Goal: Transaction & Acquisition: Purchase product/service

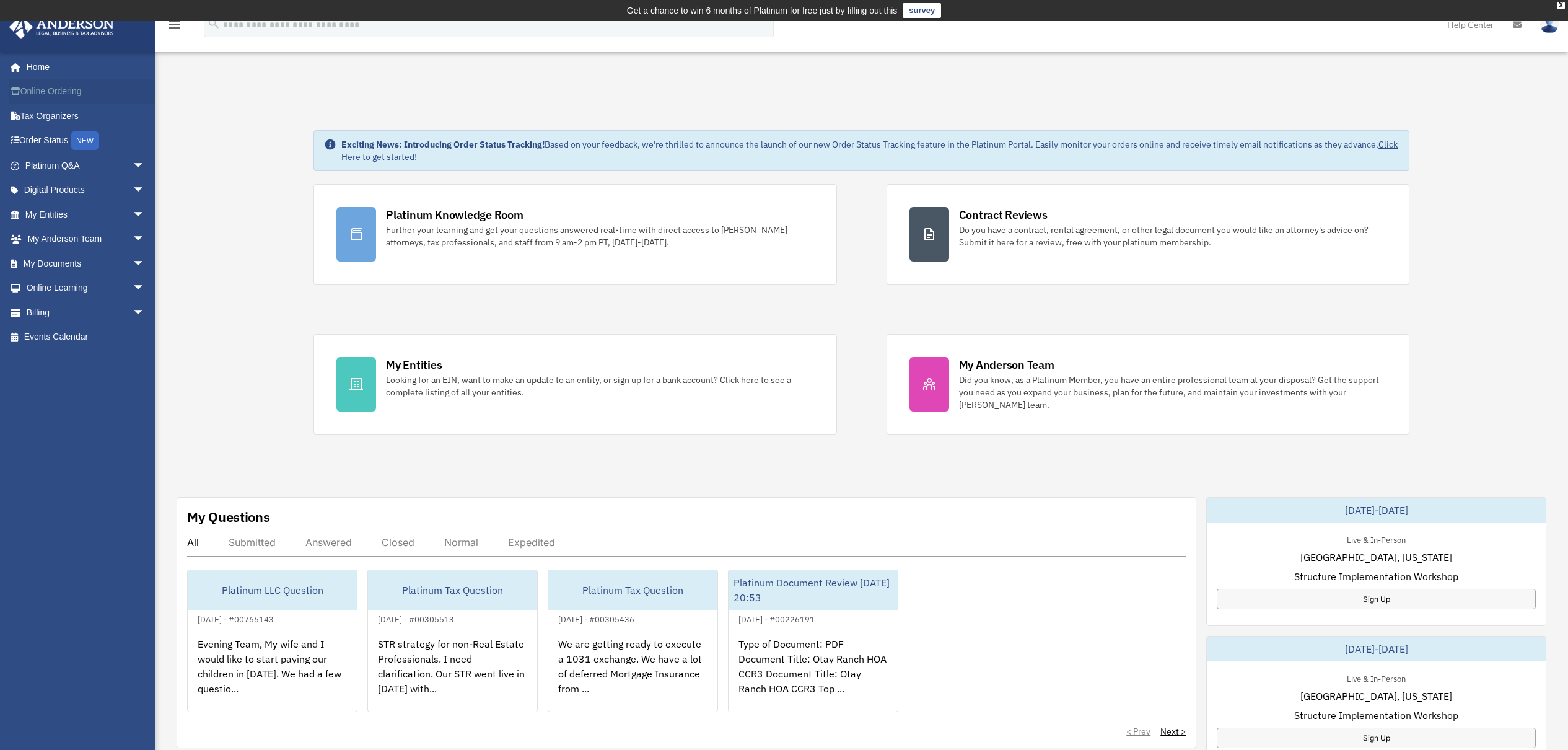
click at [53, 98] on link "Online Ordering" at bounding box center [86, 91] width 155 height 25
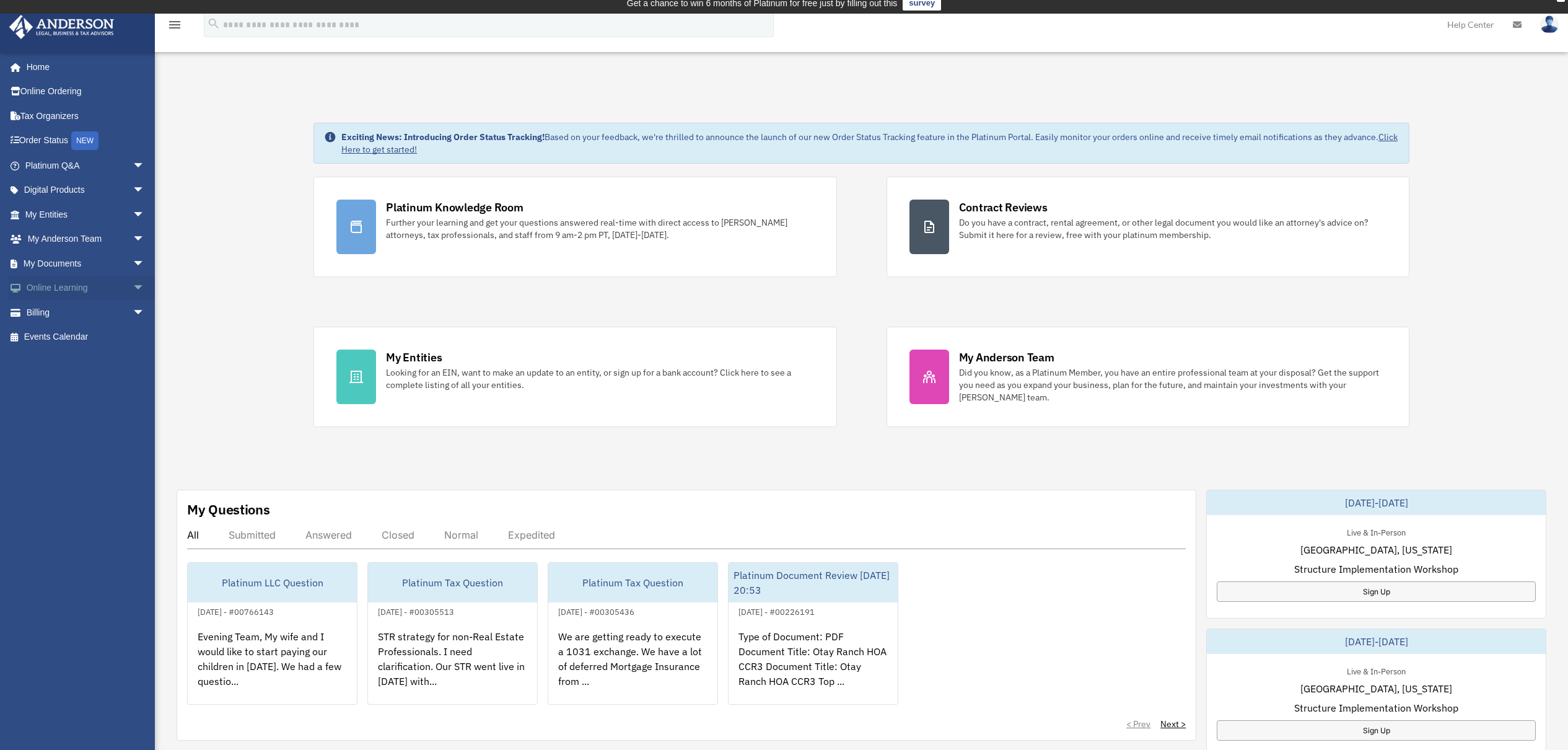
scroll to position [5, 0]
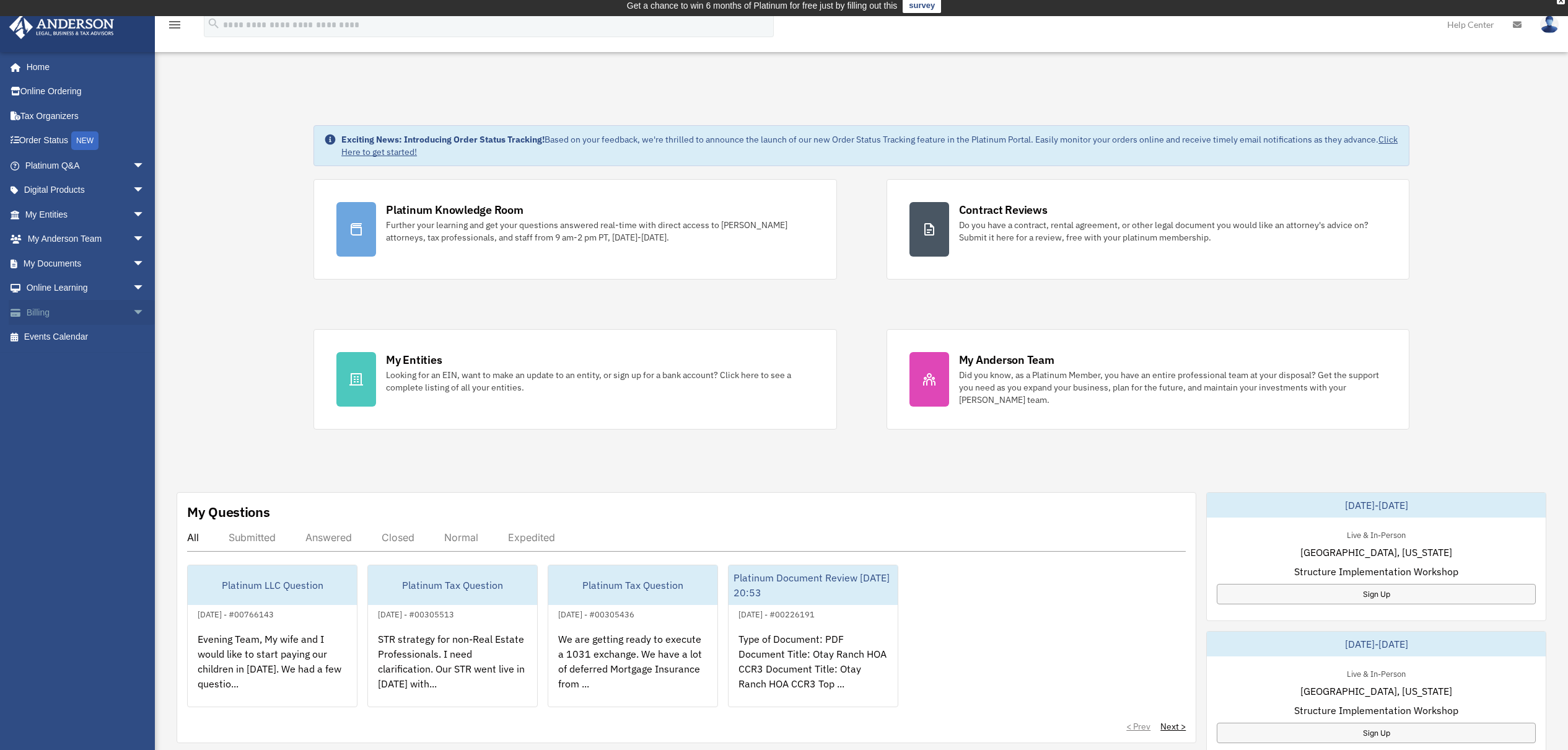
click at [133, 307] on span "arrow_drop_down" at bounding box center [145, 312] width 25 height 25
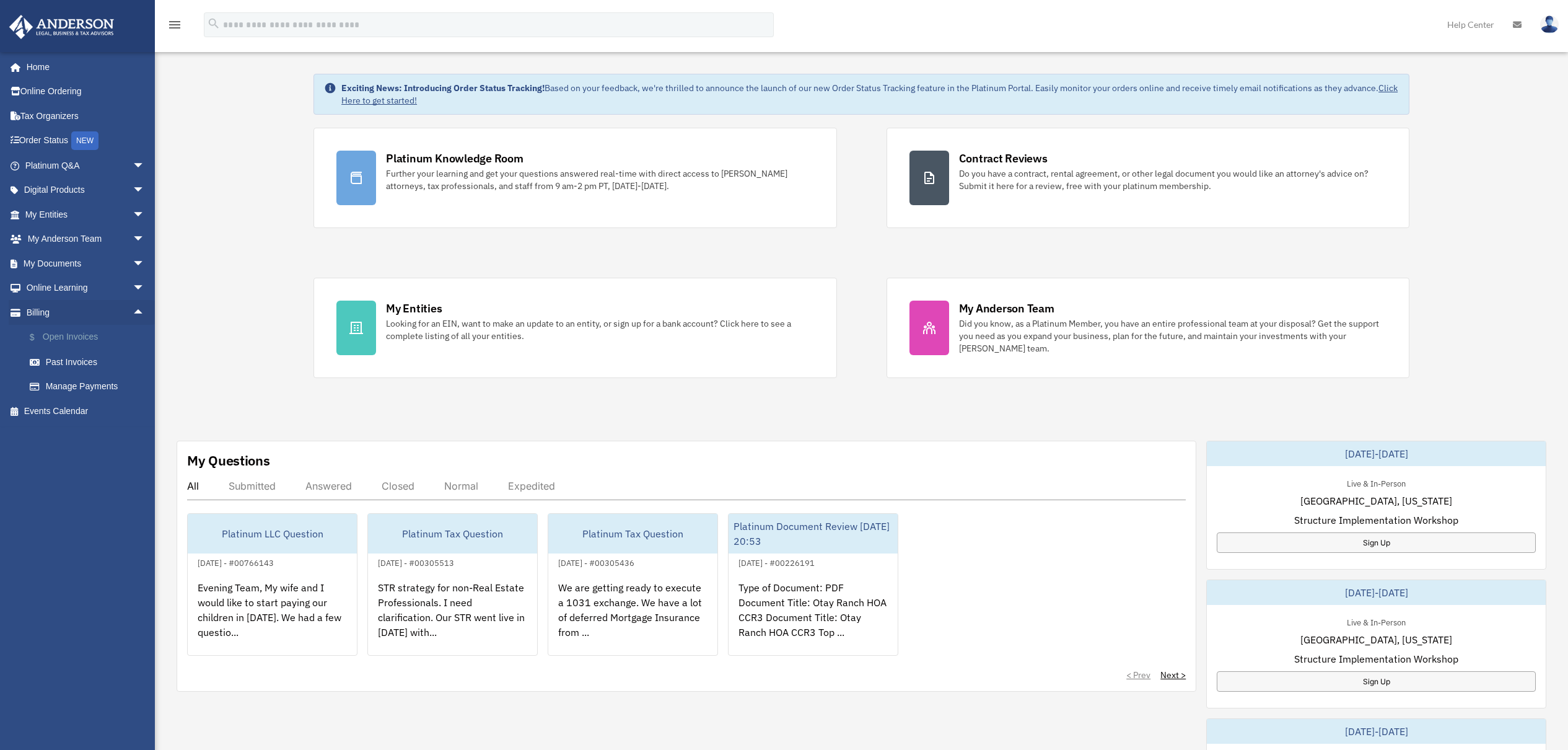
scroll to position [65, 0]
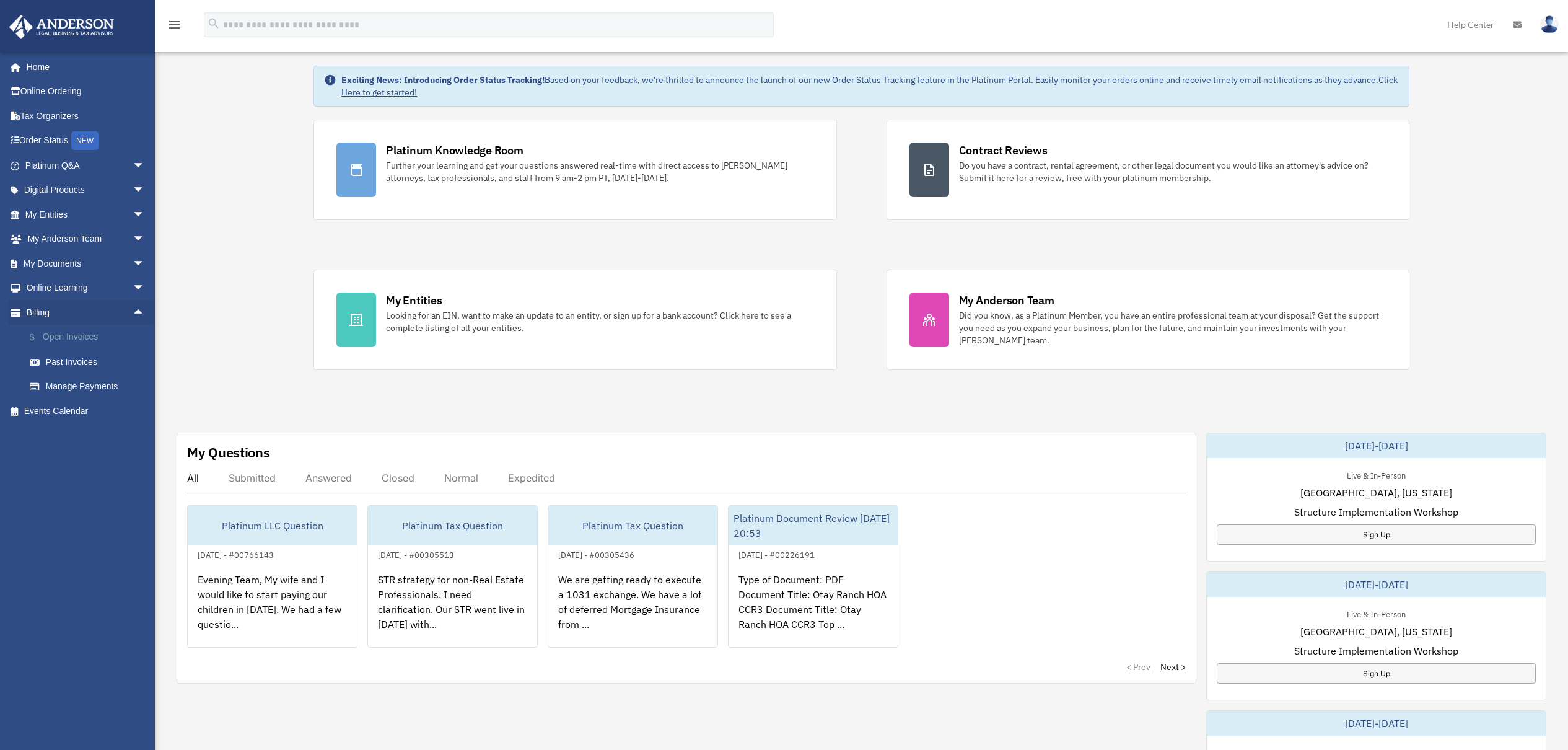
click at [77, 334] on link "$ Open Invoices" at bounding box center [91, 337] width 146 height 25
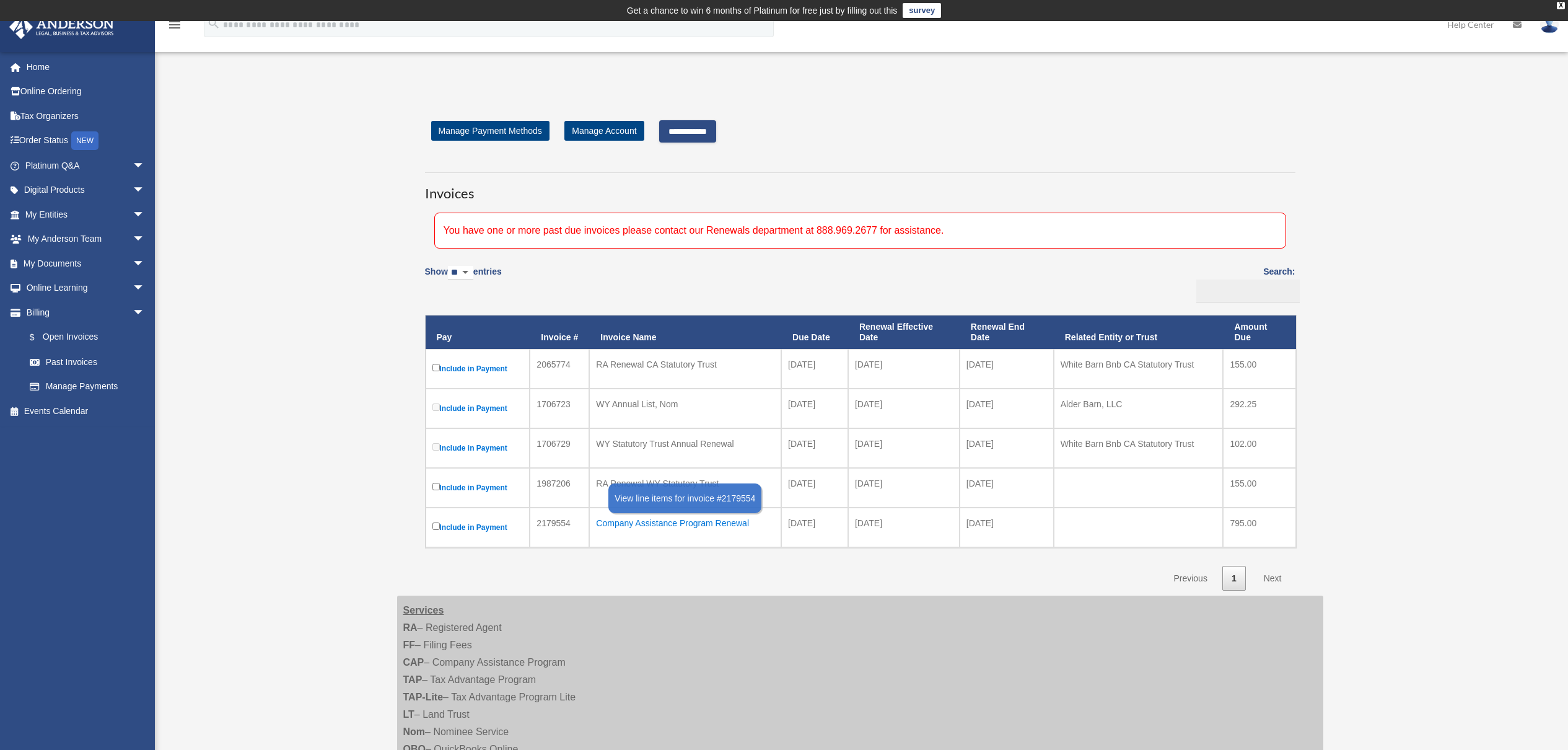
click at [672, 521] on div "Company Assistance Program Renewal" at bounding box center [685, 523] width 178 height 18
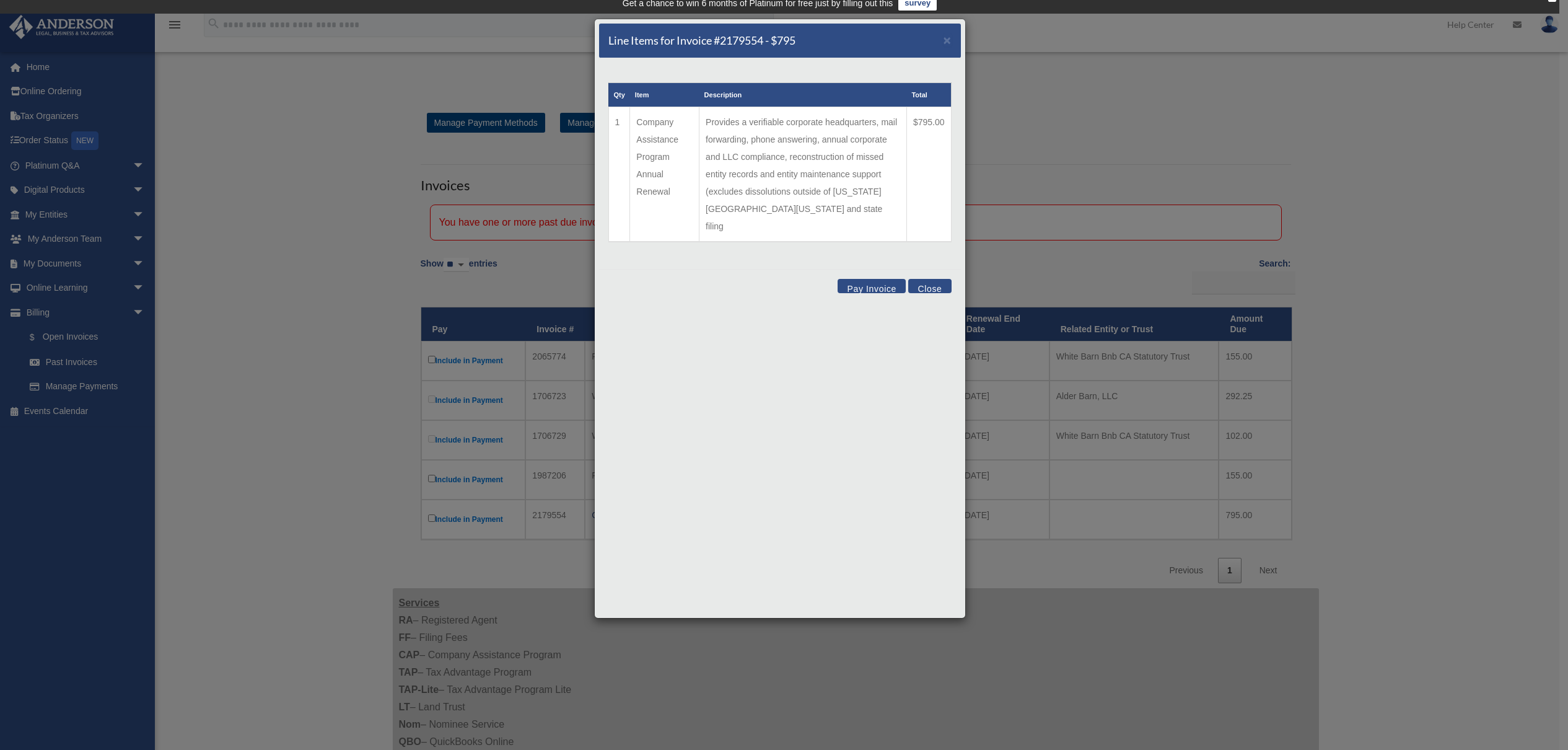
scroll to position [10, 0]
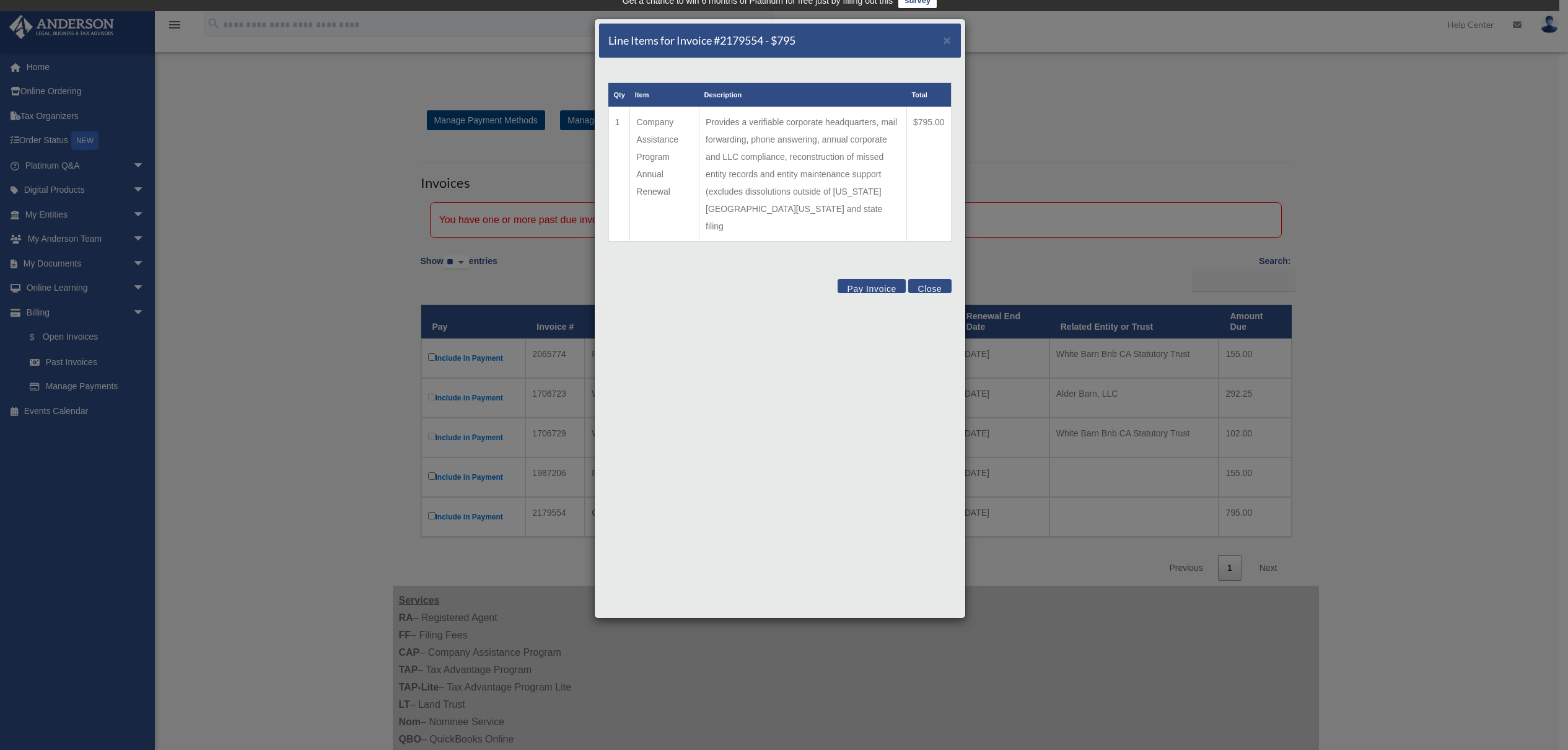
click at [930, 279] on button "Close" at bounding box center [929, 286] width 43 height 14
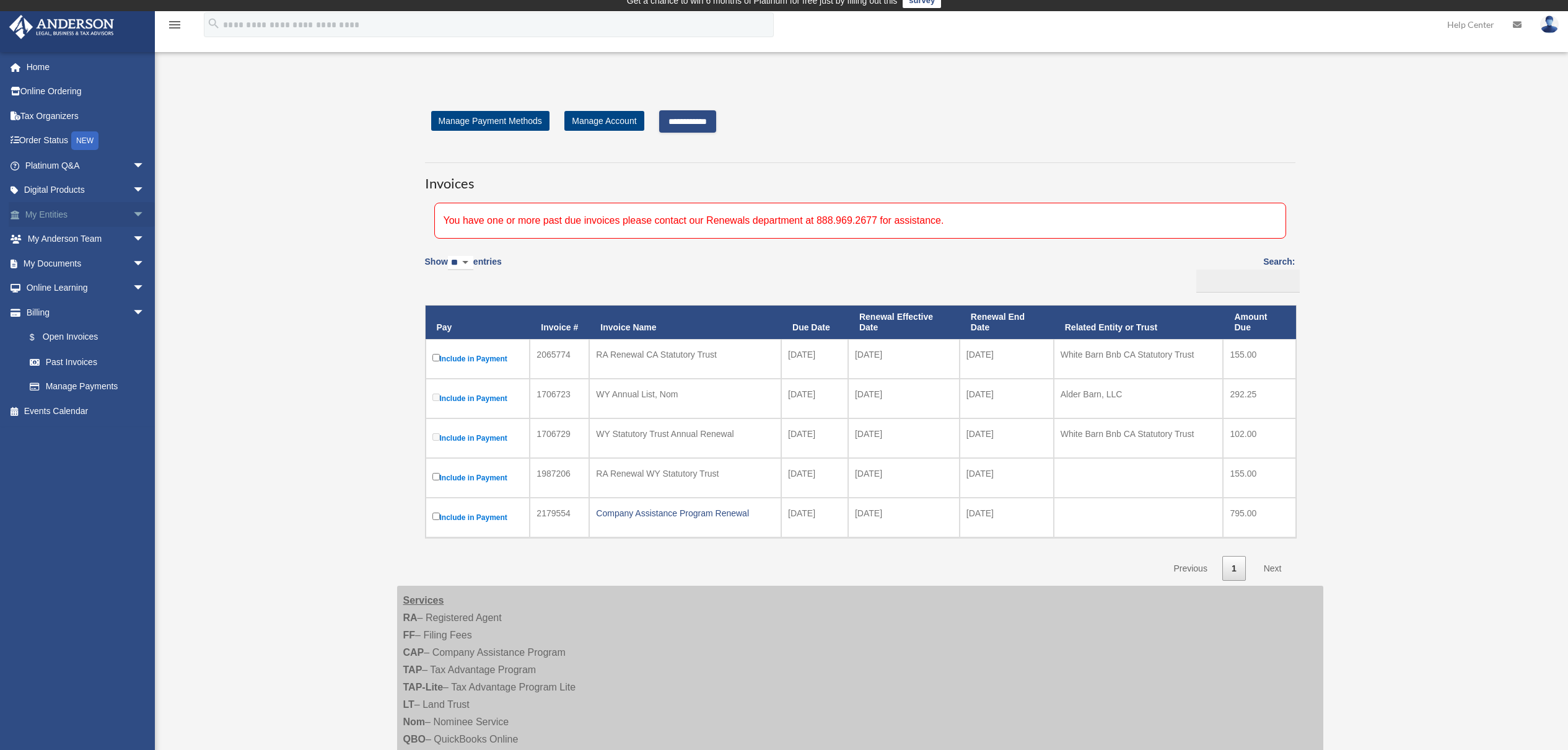
click at [85, 212] on link "My Entities arrow_drop_down" at bounding box center [86, 214] width 155 height 25
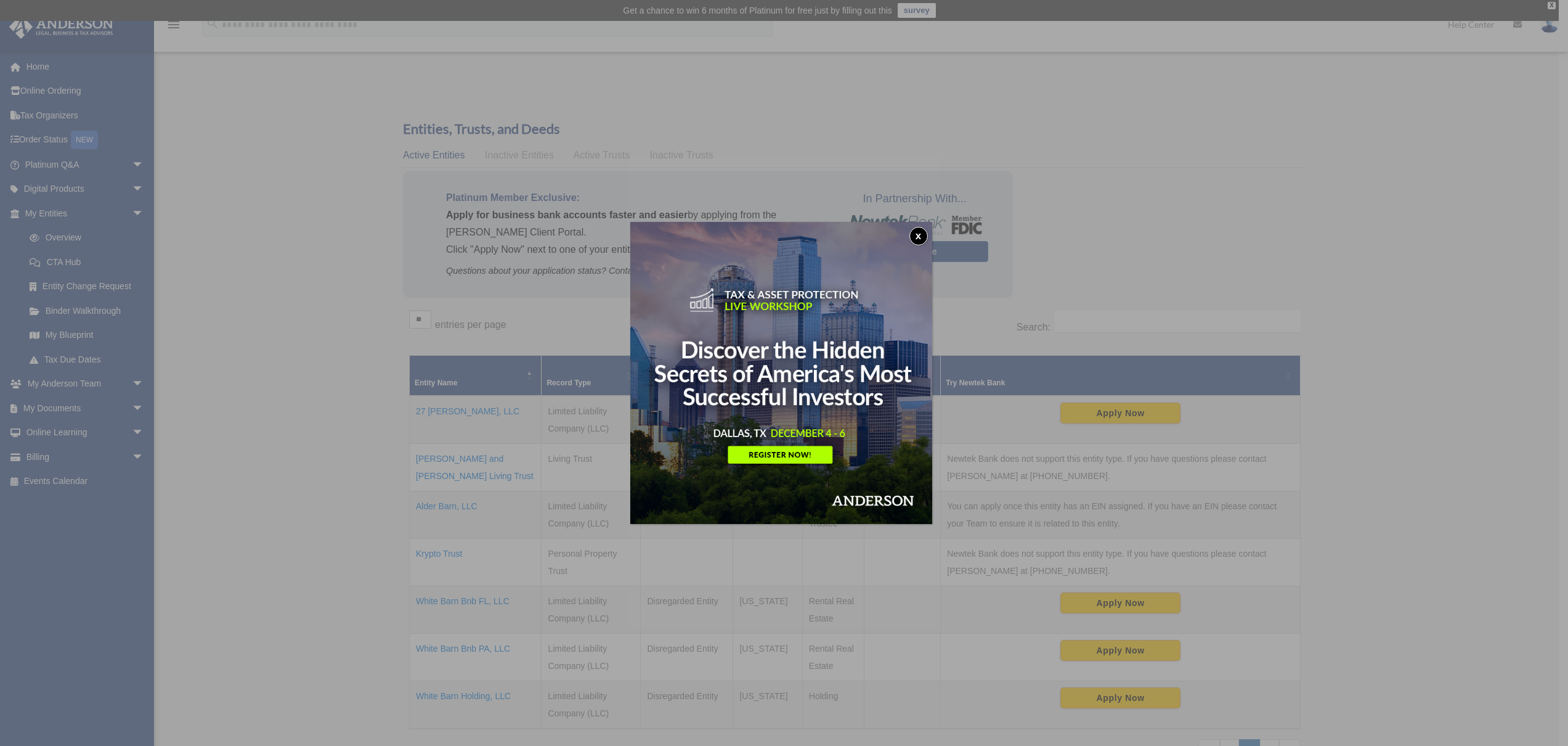
click at [919, 228] on button "x" at bounding box center [919, 236] width 18 height 18
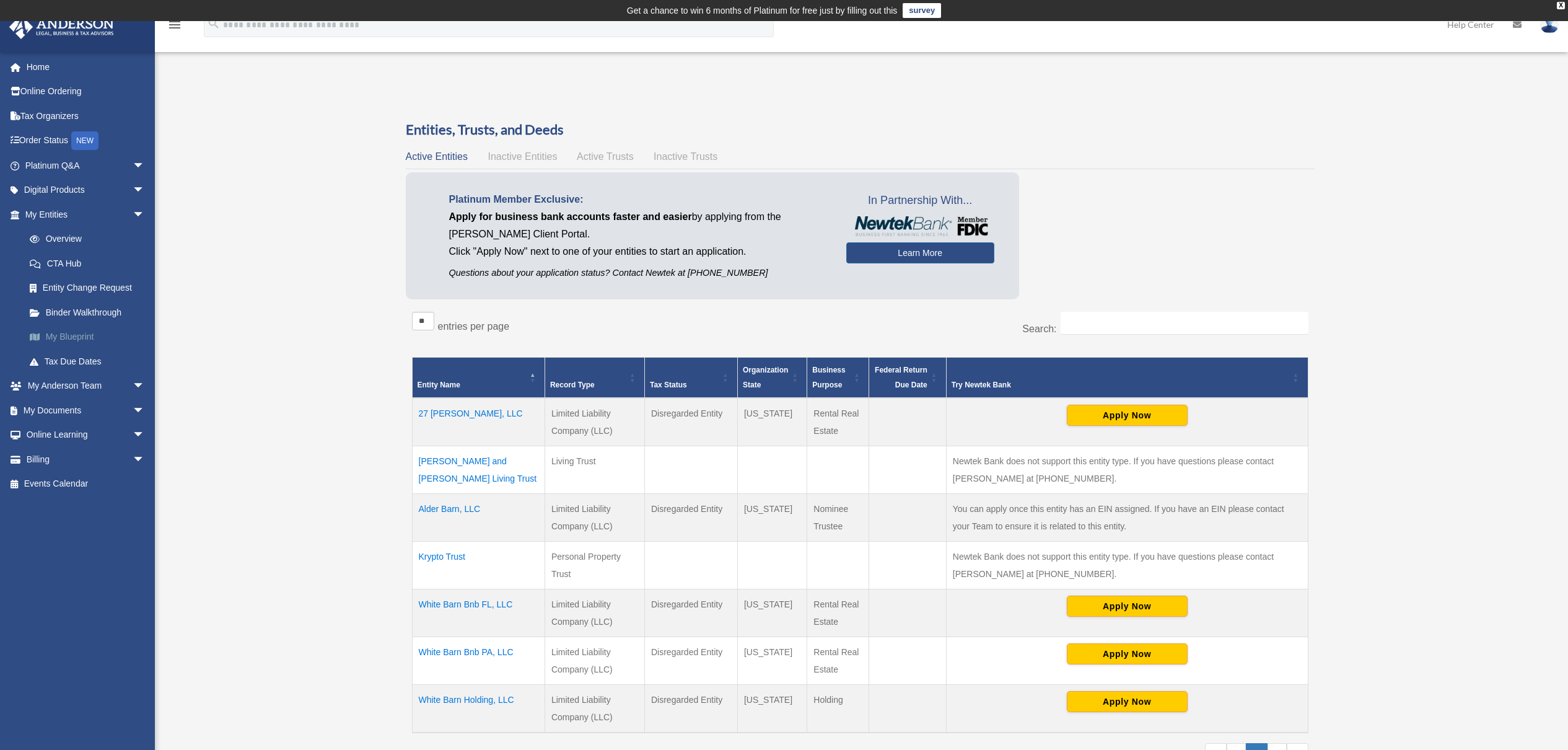
click at [89, 330] on link "My Blueprint" at bounding box center [91, 336] width 146 height 25
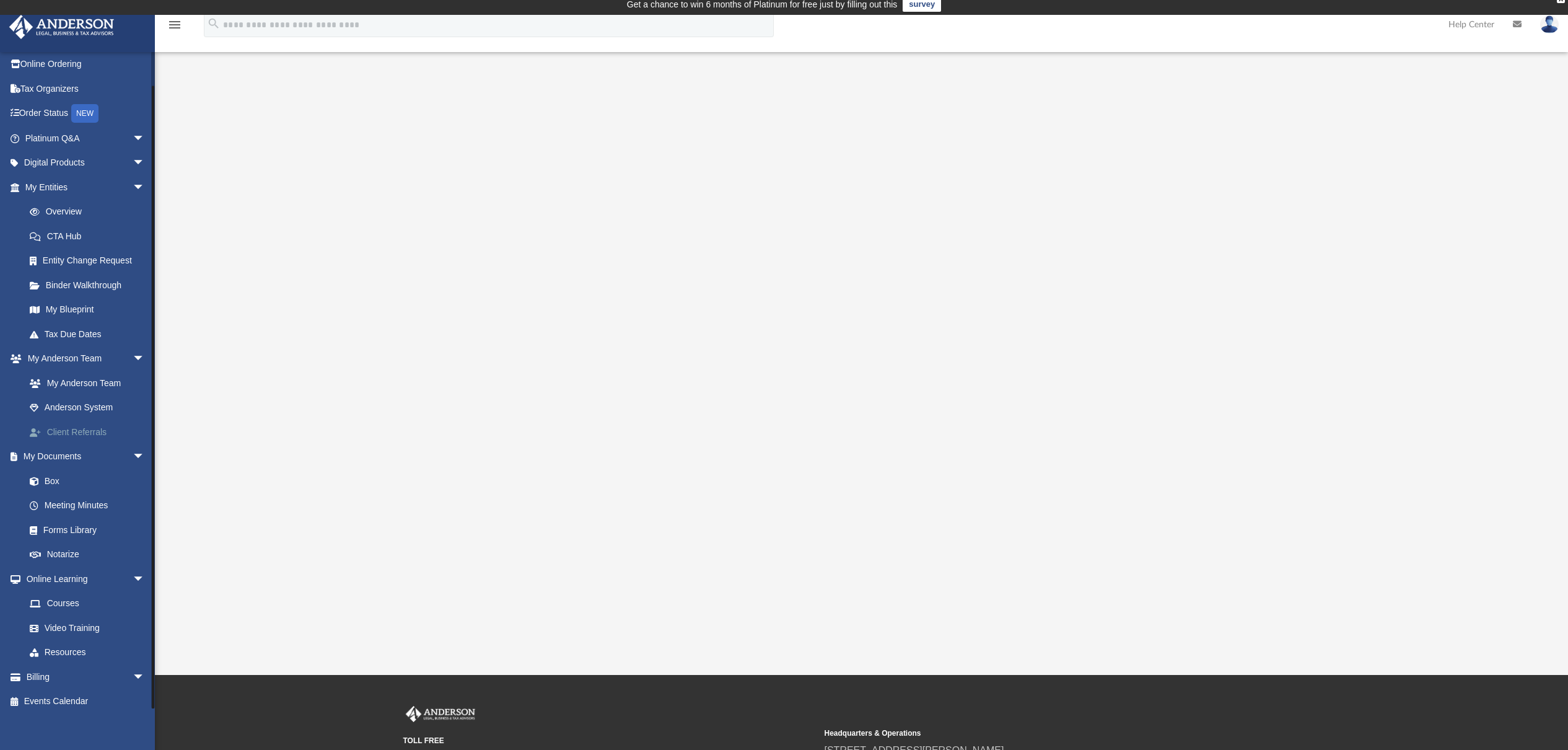
scroll to position [27, 0]
click at [64, 666] on link "Billing arrow_drop_down" at bounding box center [86, 677] width 155 height 25
click at [133, 665] on span "arrow_drop_down" at bounding box center [145, 678] width 25 height 25
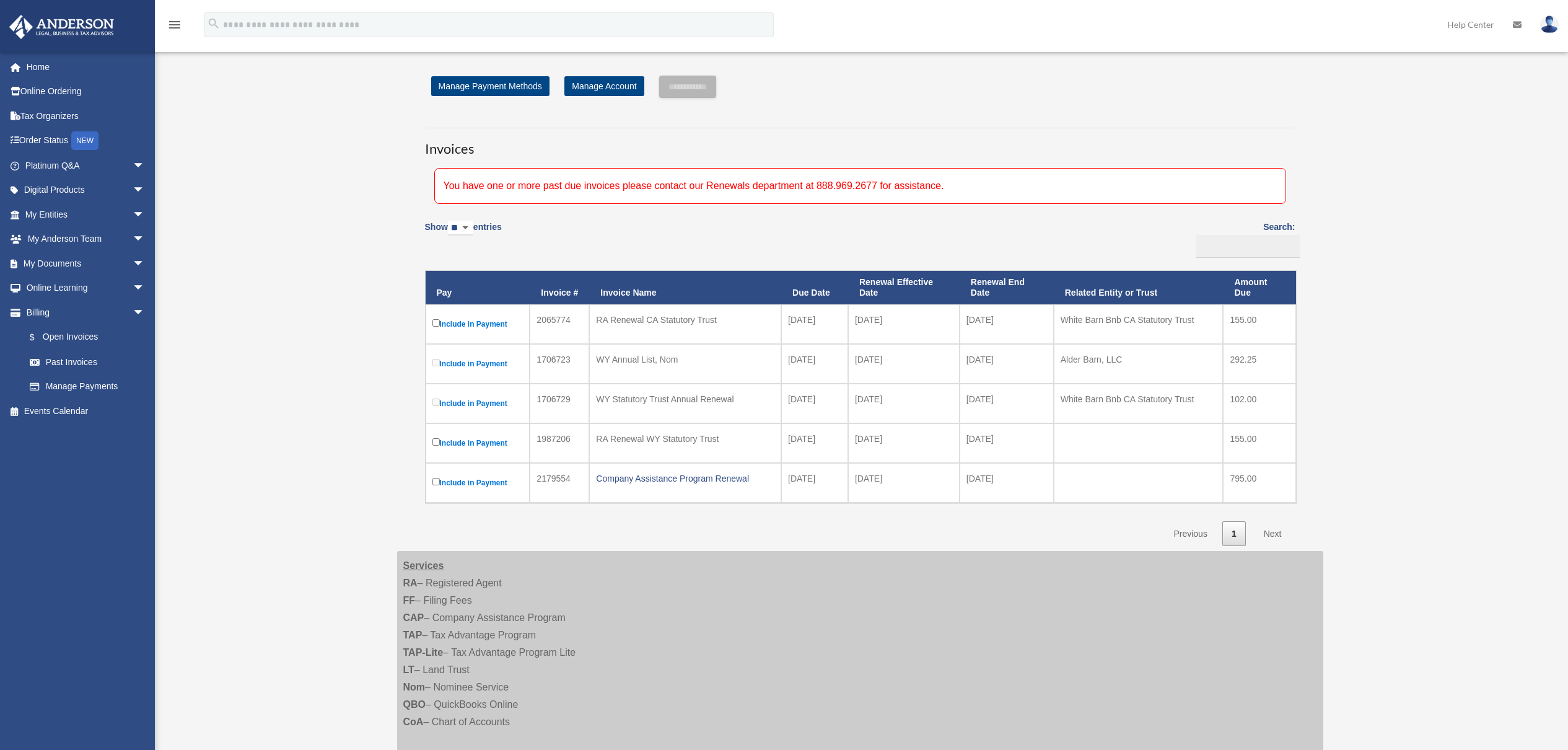
scroll to position [46, 0]
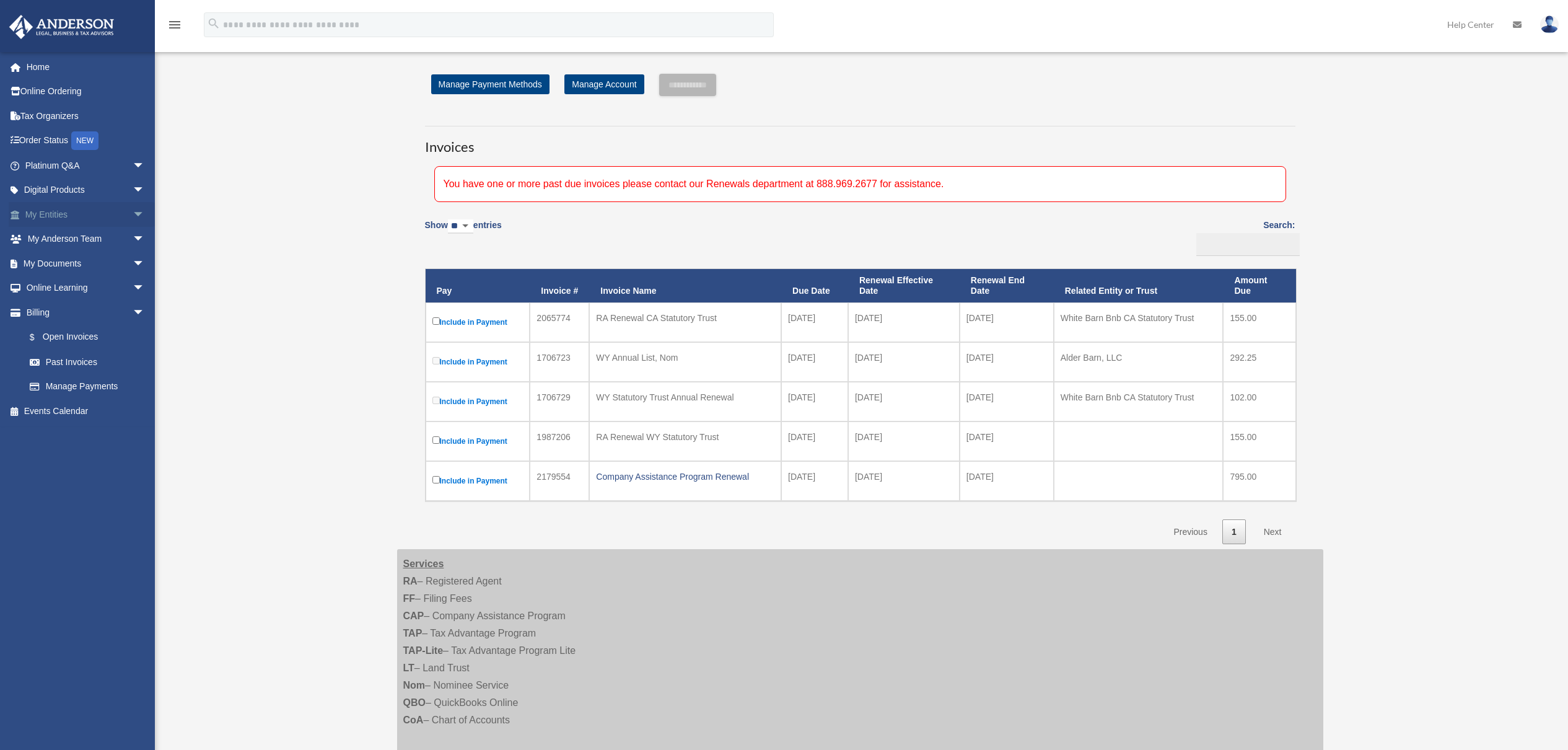
click at [133, 213] on span "arrow_drop_down" at bounding box center [145, 215] width 25 height 25
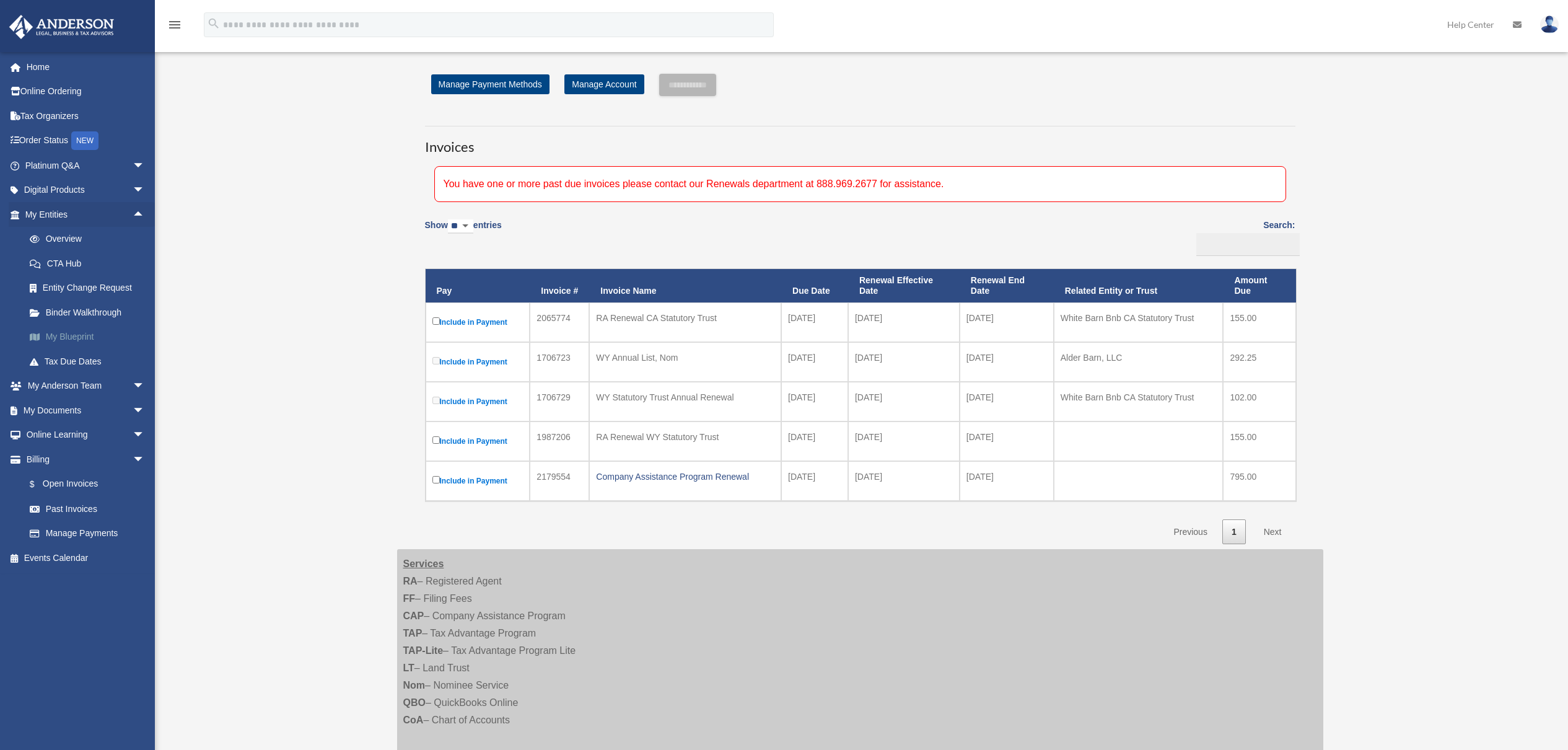
click at [90, 325] on link "My Blueprint" at bounding box center [91, 336] width 146 height 25
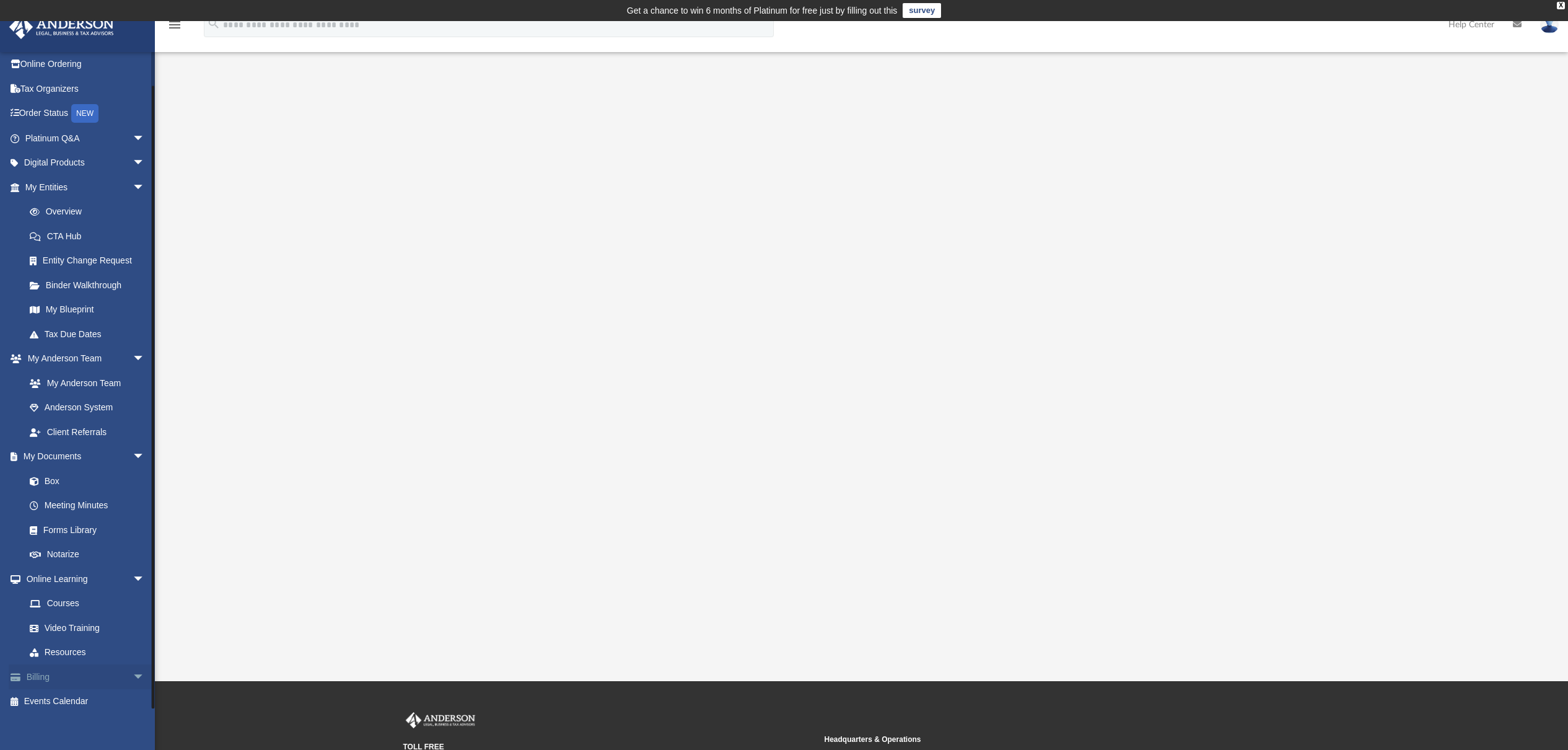
scroll to position [27, 0]
click at [112, 666] on link "Billing arrow_drop_down" at bounding box center [86, 677] width 155 height 25
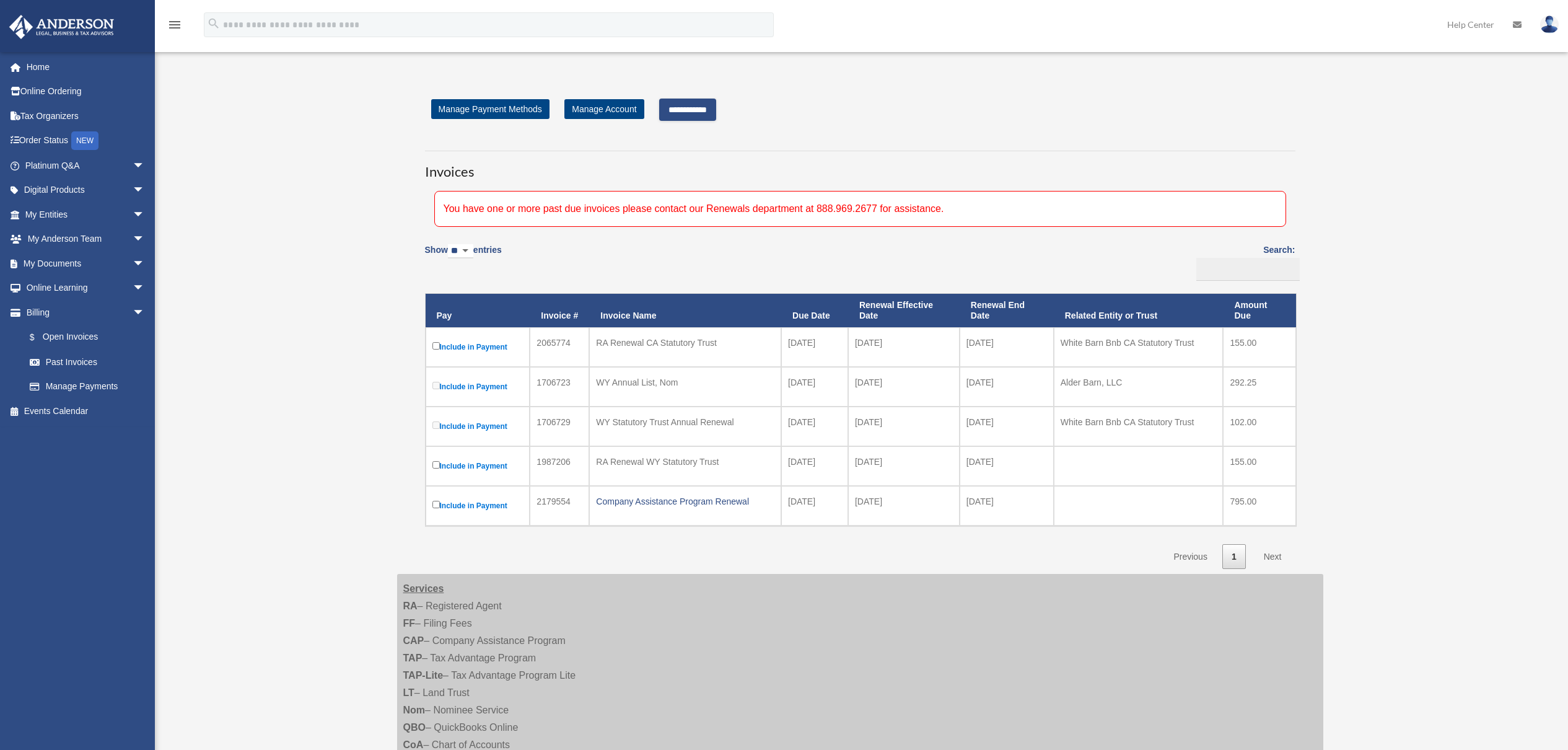
scroll to position [23, 0]
click at [687, 107] on input "**********" at bounding box center [687, 109] width 57 height 22
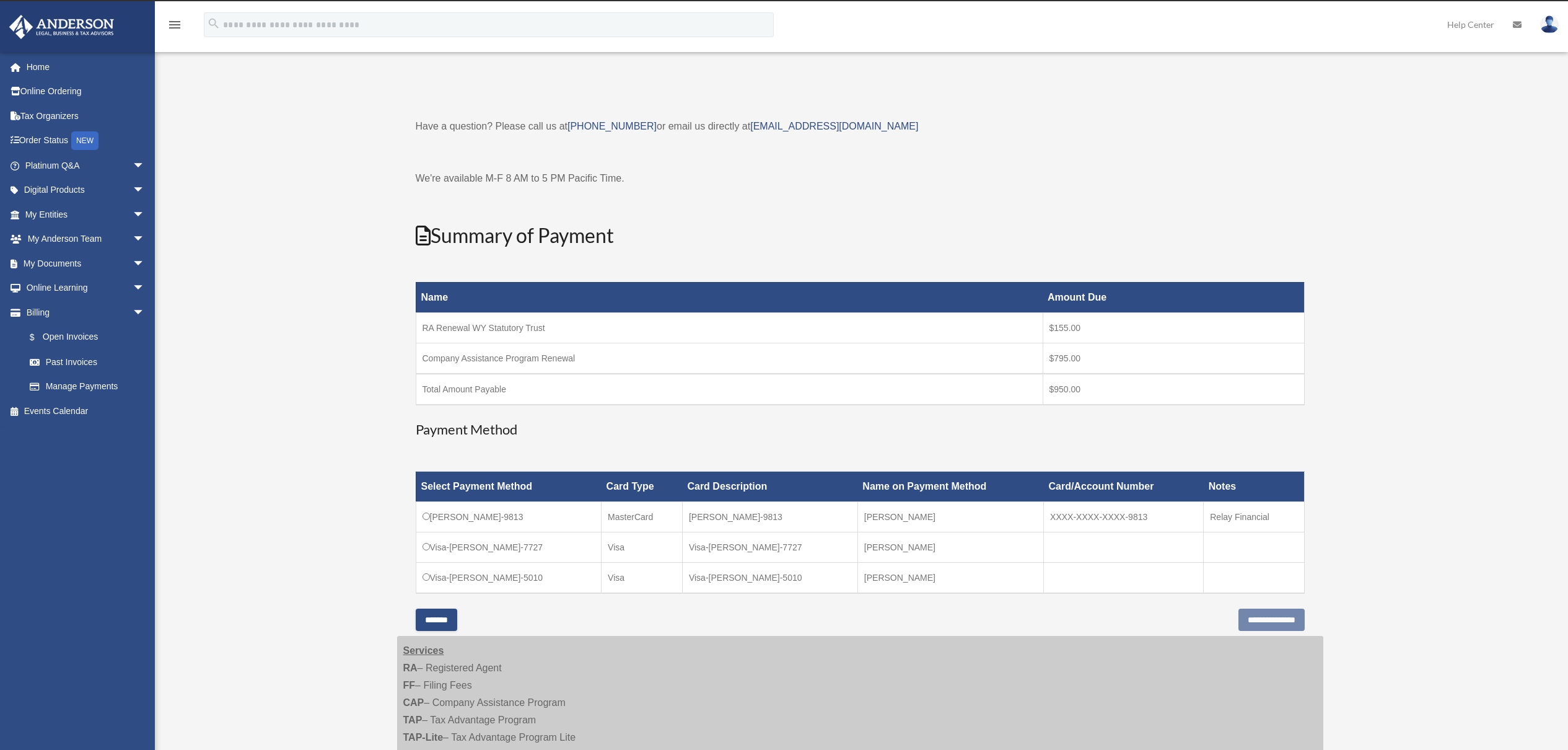
scroll to position [20, 0]
click at [1285, 620] on input "**********" at bounding box center [1271, 619] width 66 height 22
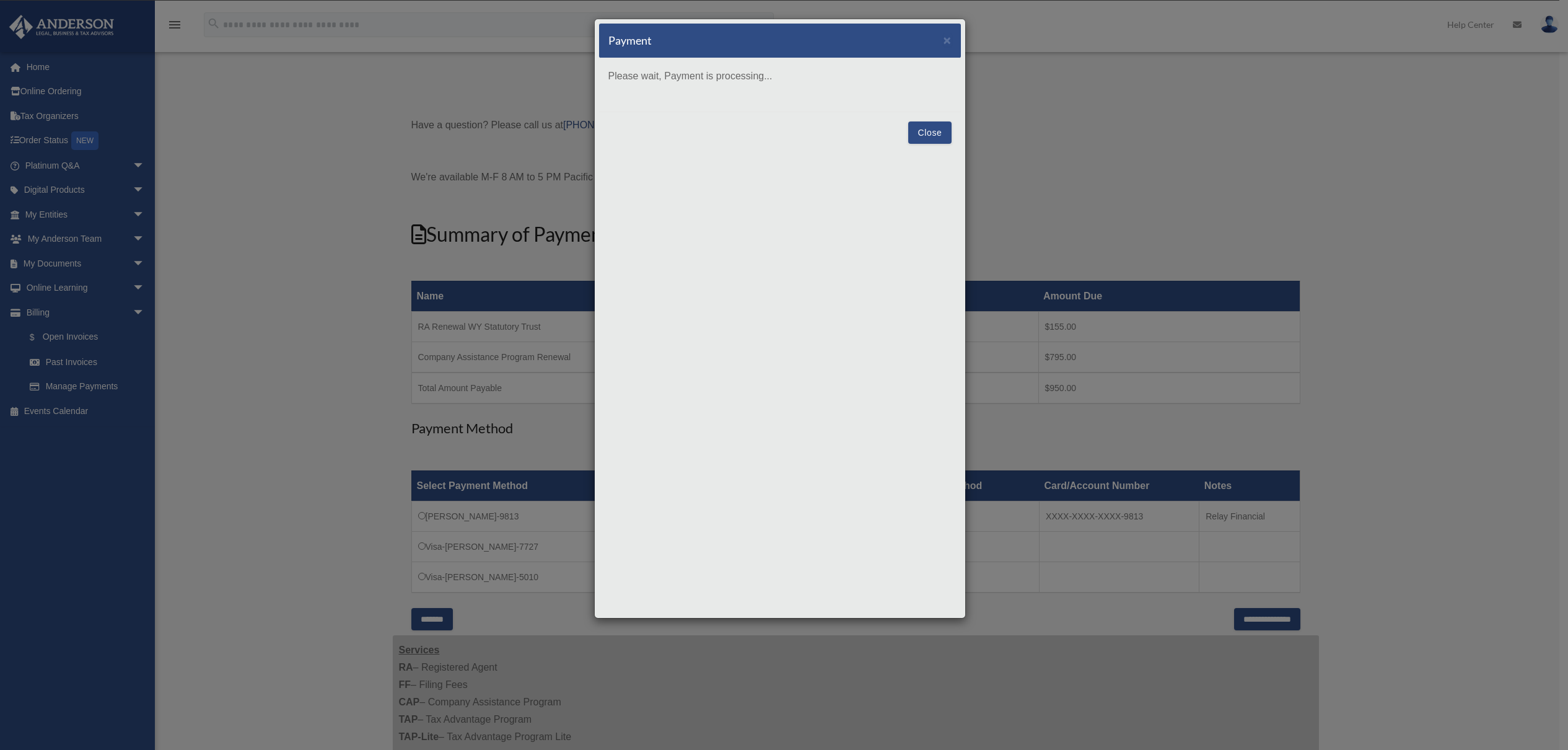
scroll to position [20, 0]
click at [929, 328] on button "Close" at bounding box center [929, 337] width 43 height 22
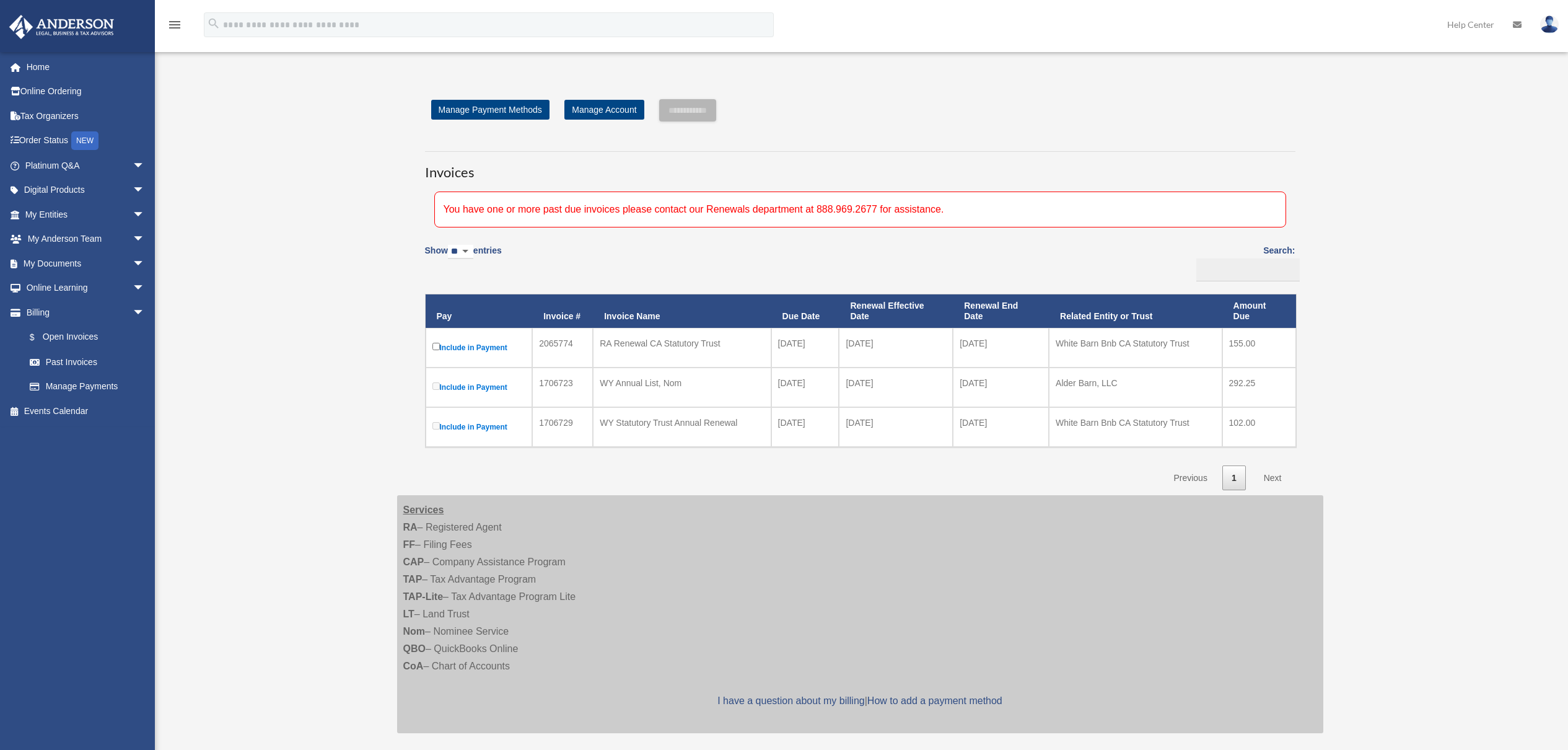
scroll to position [20, 0]
